Goal: Transaction & Acquisition: Book appointment/travel/reservation

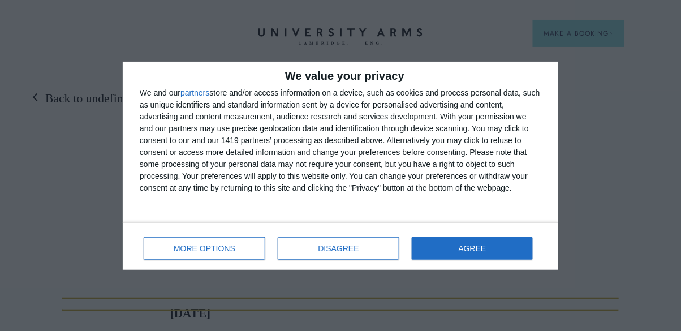
scroll to position [1500, 0]
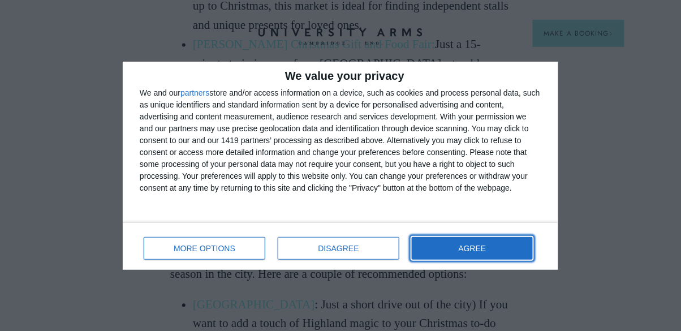
click at [492, 250] on button "AGREE" at bounding box center [472, 248] width 121 height 23
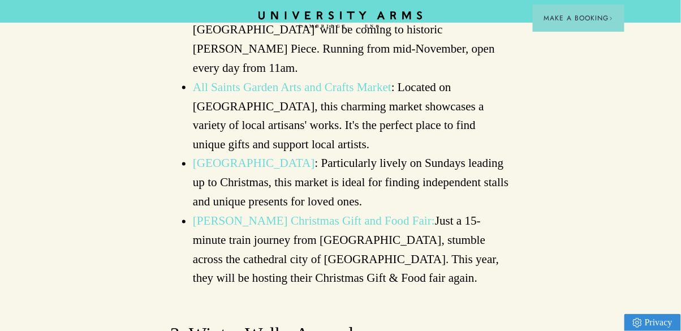
scroll to position [1325, 0]
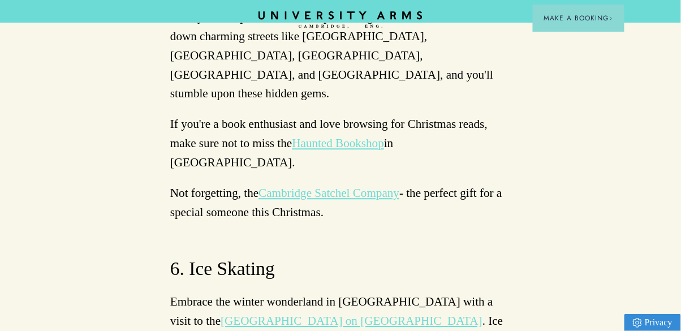
scroll to position [4407, 0]
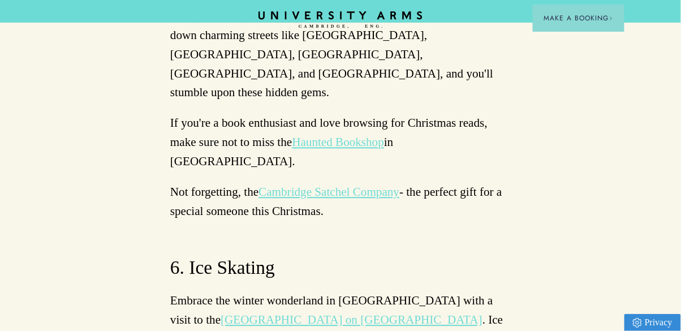
click at [384, 149] on link "Haunted Bookshop" at bounding box center [338, 142] width 92 height 14
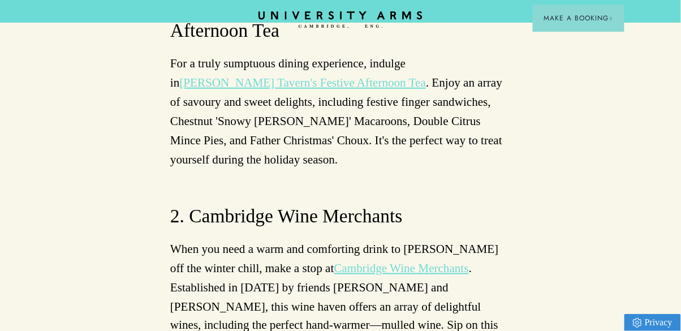
scroll to position [4989, 0]
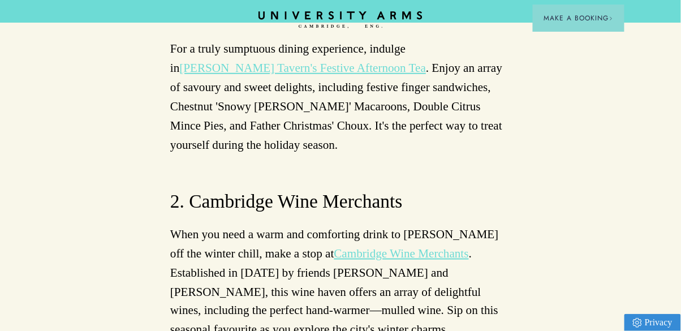
click at [235, 75] on link "Parker's Tavern's Festive Afternoon Tea" at bounding box center [302, 68] width 246 height 14
click at [301, 75] on link "Parker's Tavern's Festive Afternoon Tea" at bounding box center [302, 68] width 246 height 14
click at [283, 75] on link "Parker's Tavern's Festive Afternoon Tea" at bounding box center [302, 68] width 246 height 14
click at [264, 75] on link "Parker's Tavern's Festive Afternoon Tea" at bounding box center [302, 68] width 246 height 14
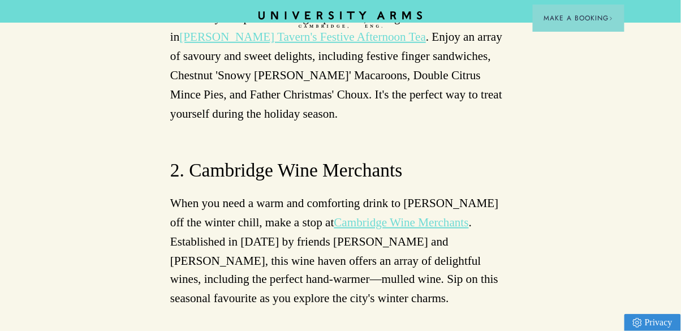
scroll to position [5042, 0]
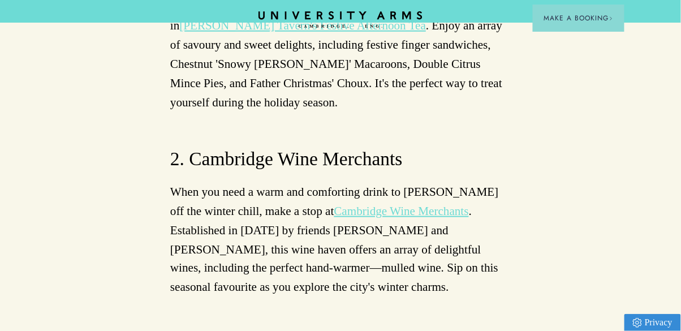
click at [272, 32] on link "Parker's Tavern's Festive Afternoon Tea" at bounding box center [302, 26] width 246 height 14
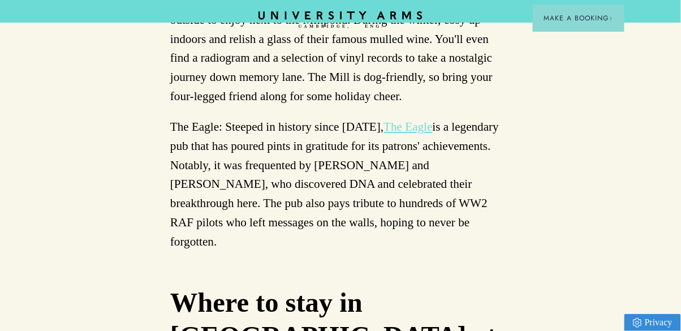
scroll to position [5653, 0]
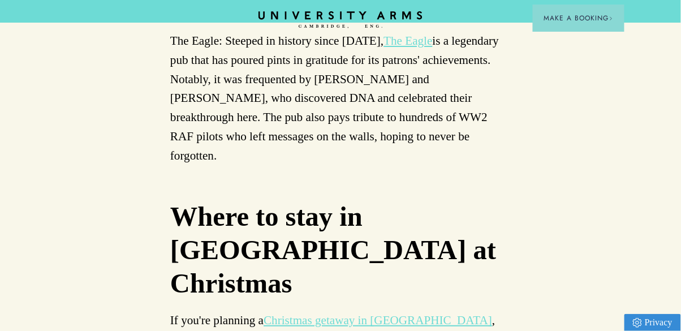
scroll to position [5730, 0]
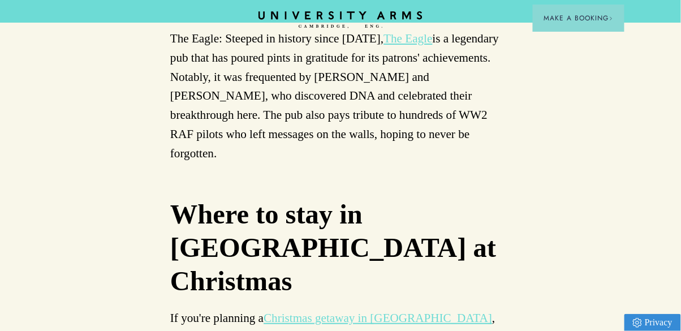
click at [432, 45] on link "The Eagle" at bounding box center [408, 39] width 49 height 14
click at [427, 45] on link "The Eagle" at bounding box center [408, 39] width 49 height 14
click at [426, 45] on link "The Eagle" at bounding box center [408, 39] width 49 height 14
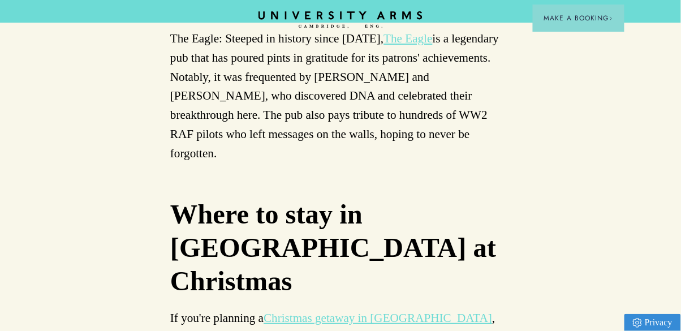
click at [432, 45] on link "The Eagle" at bounding box center [408, 39] width 49 height 14
click at [431, 45] on link "The Eagle" at bounding box center [408, 39] width 49 height 14
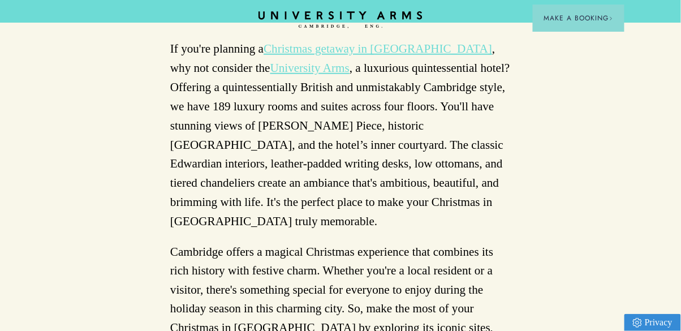
scroll to position [5999, 0]
click at [330, 74] on link "University Arms" at bounding box center [309, 67] width 79 height 14
click at [323, 74] on link "University Arms" at bounding box center [309, 67] width 79 height 14
click at [327, 74] on link "University Arms" at bounding box center [309, 67] width 79 height 14
click at [324, 74] on link "University Arms" at bounding box center [309, 67] width 79 height 14
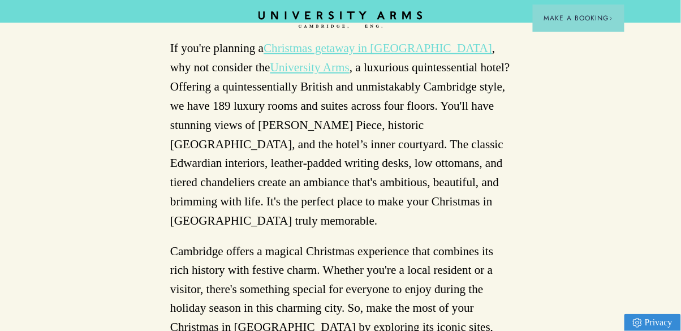
click at [347, 55] on link "Christmas getaway in Cambridge" at bounding box center [377, 48] width 228 height 14
click at [356, 55] on link "Christmas getaway in Cambridge" at bounding box center [377, 48] width 228 height 14
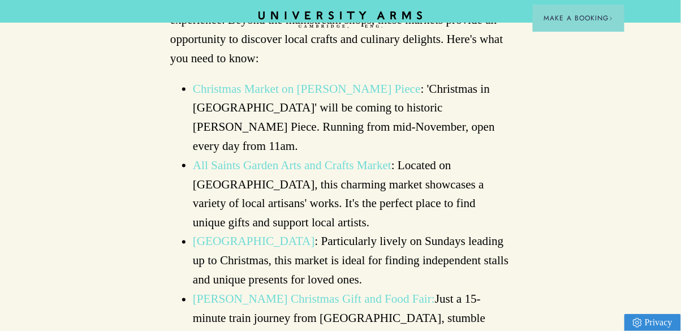
scroll to position [0, 0]
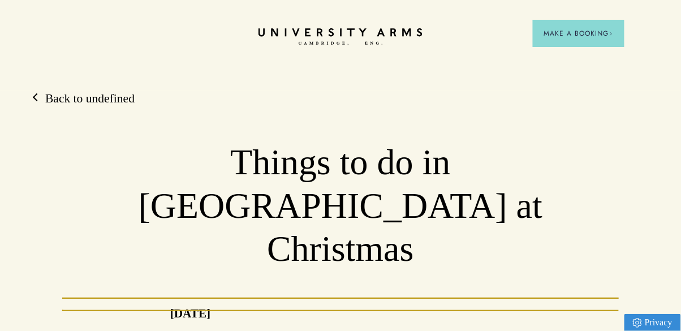
click at [589, 30] on span "Make a Booking" at bounding box center [578, 33] width 69 height 10
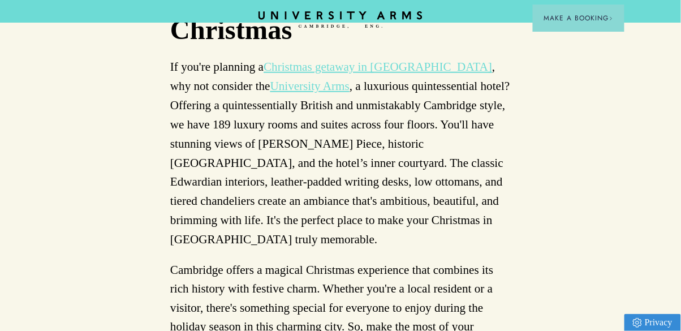
scroll to position [5994, 0]
